Goal: Task Accomplishment & Management: Manage account settings

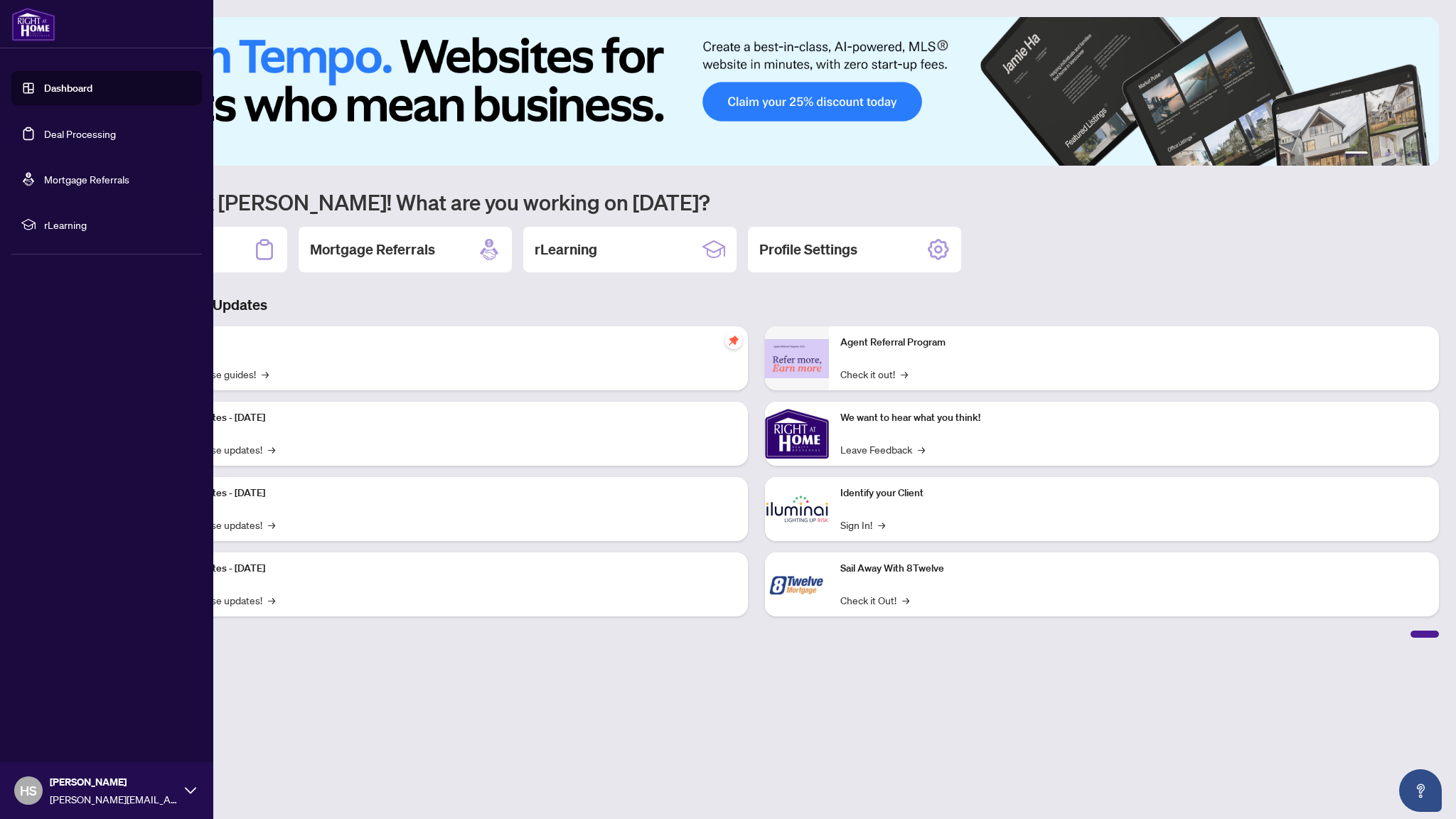
click at [44, 129] on link "Deal Processing" at bounding box center [80, 133] width 72 height 13
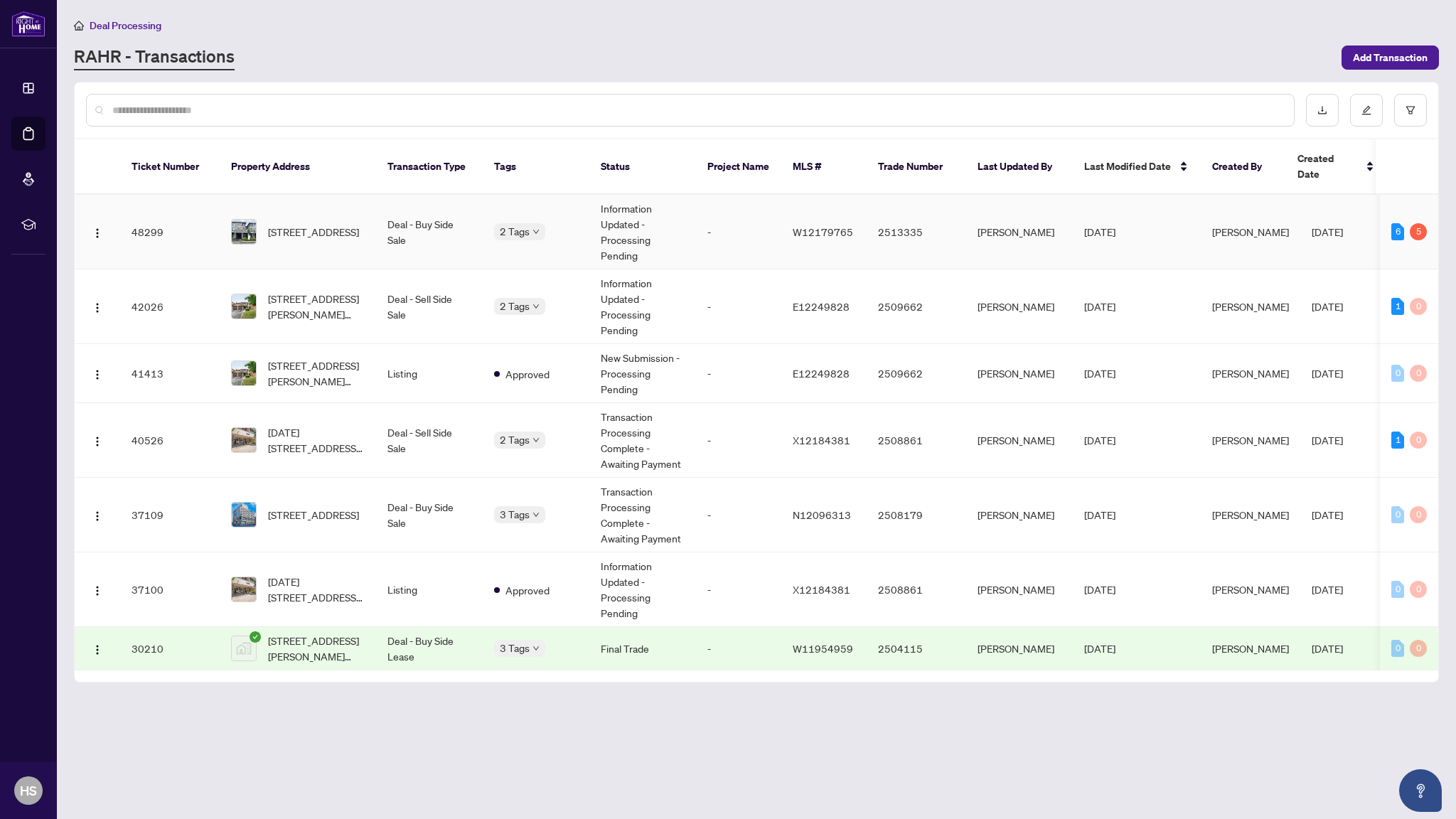
click at [548, 227] on td "2 Tags" at bounding box center [535, 231] width 106 height 74
click at [509, 212] on div "Requires Additional Docs Submitted for Review" at bounding box center [565, 233] width 143 height 58
click at [519, 293] on div "Approved" at bounding box center [536, 298] width 66 height 16
click at [522, 423] on div "Approved" at bounding box center [565, 430] width 125 height 17
click at [435, 423] on td "Deal - Sell Side Sale" at bounding box center [429, 440] width 106 height 74
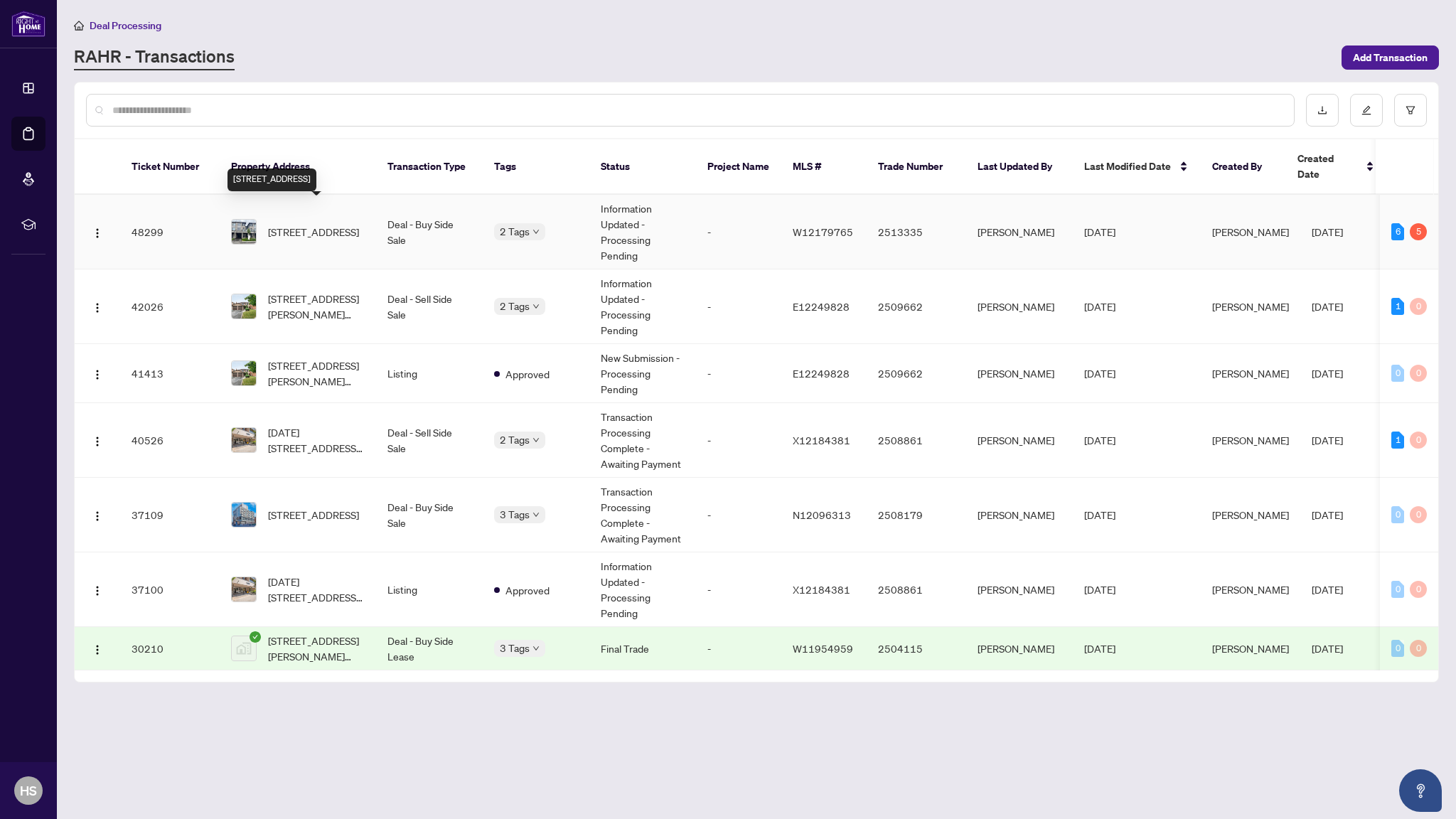
click at [290, 228] on span "[STREET_ADDRESS]" at bounding box center [312, 231] width 91 height 16
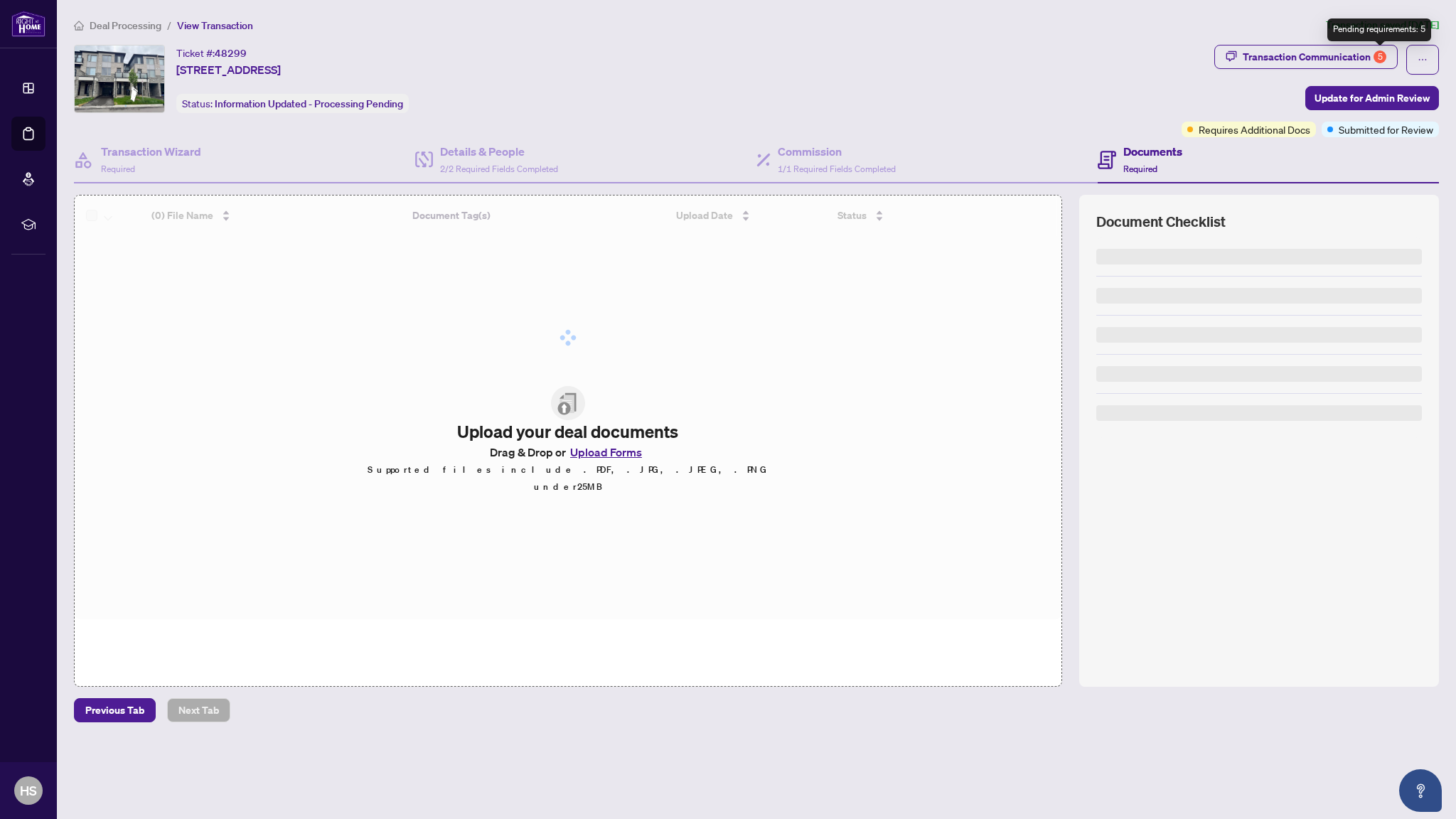
click at [1380, 63] on div "5" at bounding box center [1380, 57] width 13 height 13
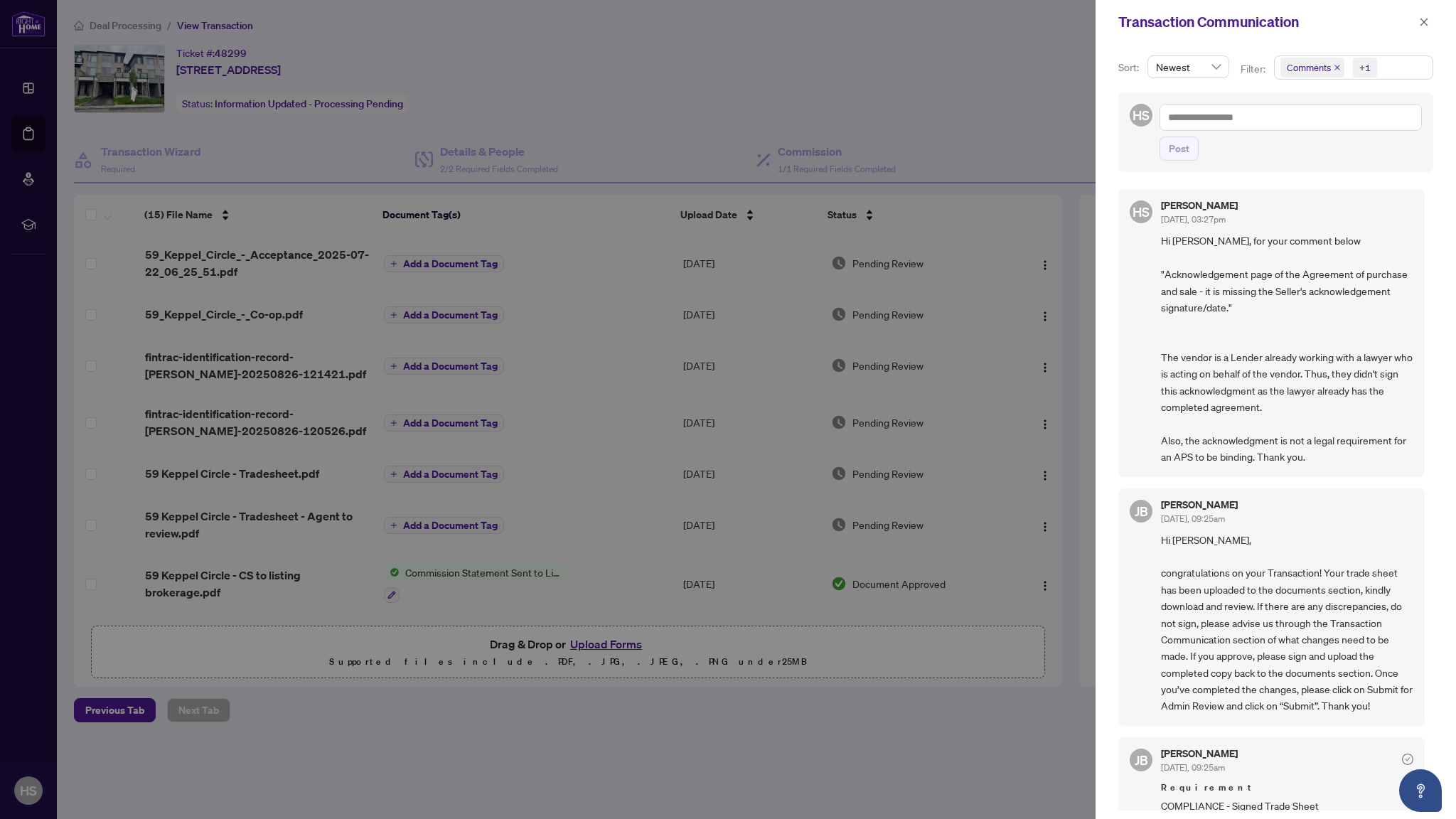
click at [853, 116] on div at bounding box center [728, 409] width 1456 height 819
click at [35, 103] on div at bounding box center [728, 409] width 1456 height 819
click at [1425, 21] on icon "close" at bounding box center [1425, 21] width 8 height 8
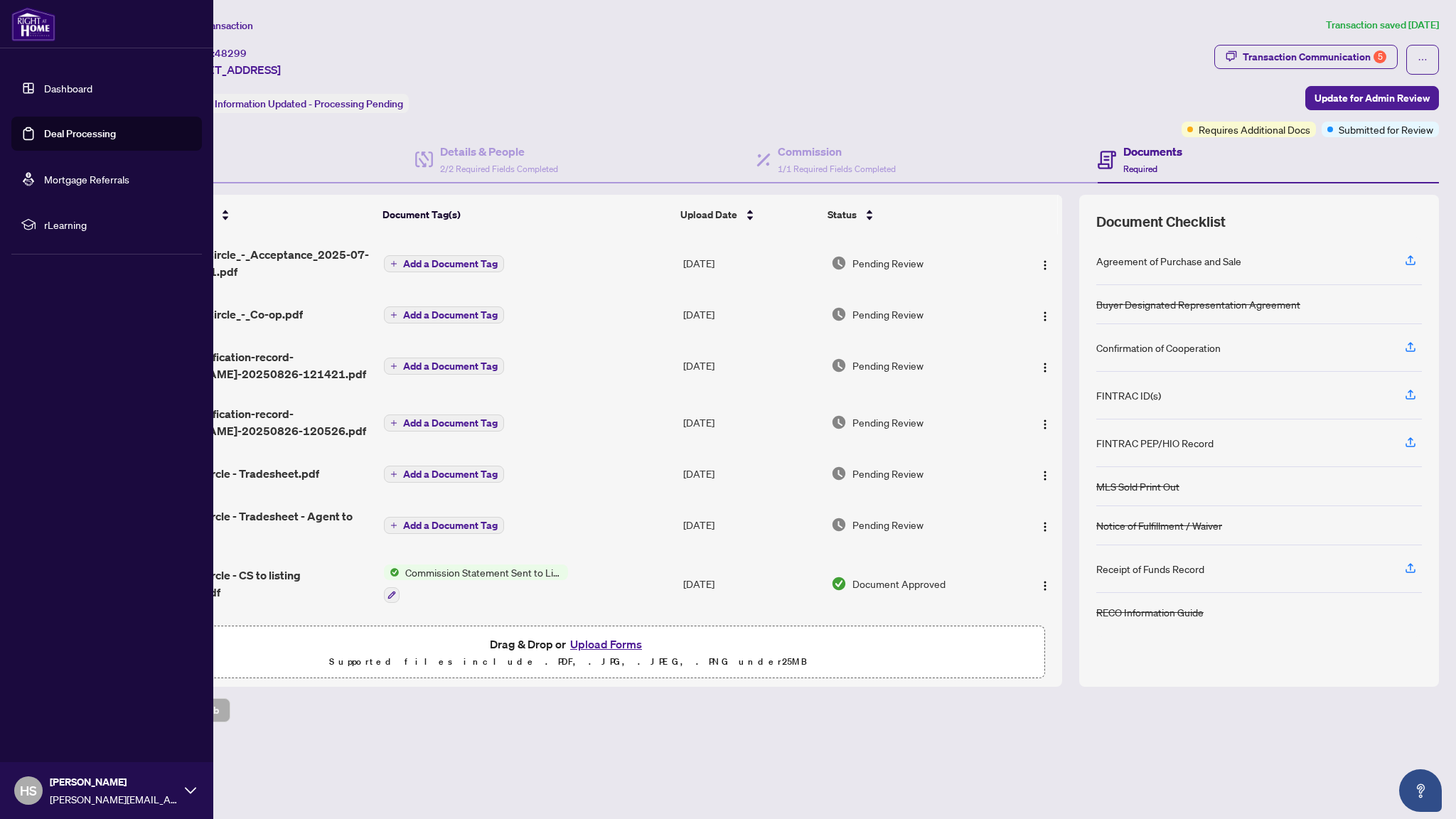
click at [44, 88] on link "Dashboard" at bounding box center [68, 88] width 49 height 13
